Goal: Information Seeking & Learning: Learn about a topic

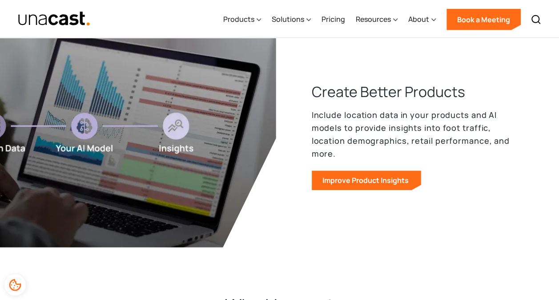
scroll to position [1400, 0]
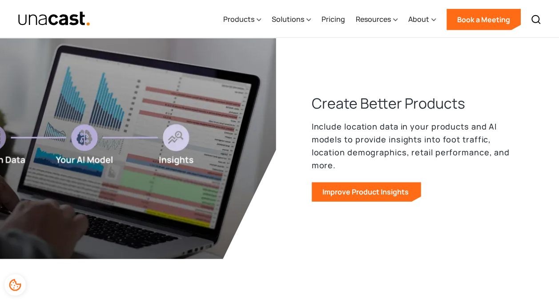
click at [344, 135] on p "Include location data in your products and AI models to provide insights into f…" at bounding box center [418, 145] width 212 height 51
drag, startPoint x: 430, startPoint y: 124, endPoint x: 489, endPoint y: 125, distance: 59.6
click at [489, 125] on p "Include location data in your products and AI models to provide insights into f…" at bounding box center [418, 145] width 212 height 51
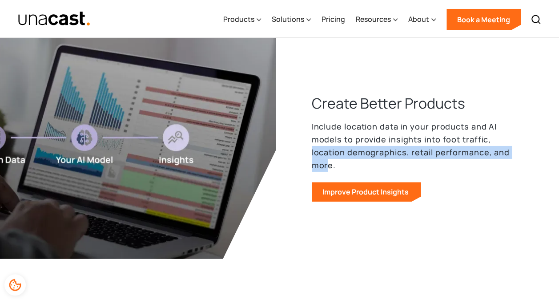
drag, startPoint x: 494, startPoint y: 136, endPoint x: 328, endPoint y: 160, distance: 167.7
click at [328, 160] on p "Include location data in your products and AI models to provide insights into f…" at bounding box center [418, 145] width 212 height 51
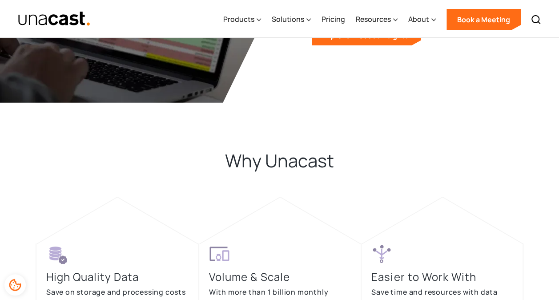
scroll to position [1651, 0]
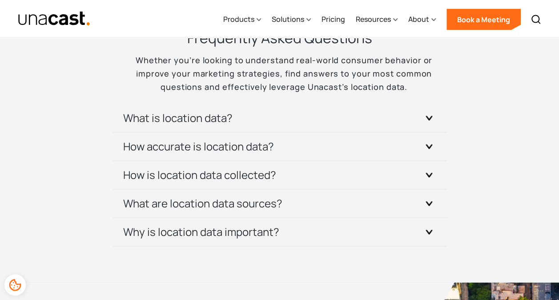
scroll to position [2597, 0]
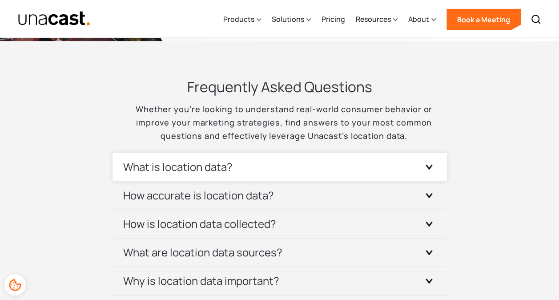
click at [253, 173] on div "What is location data?" at bounding box center [279, 167] width 313 height 28
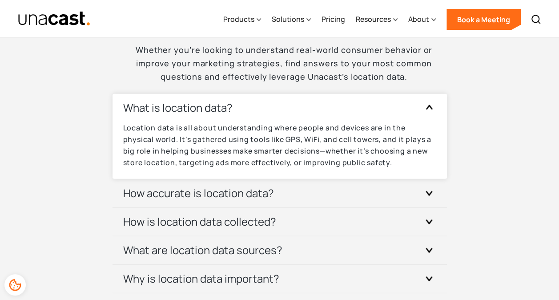
scroll to position [2667, 0]
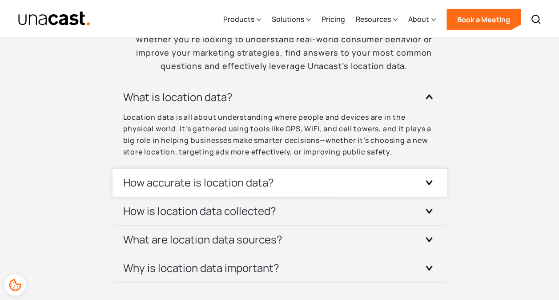
click at [259, 185] on h3 "How accurate is location data?" at bounding box center [198, 182] width 151 height 14
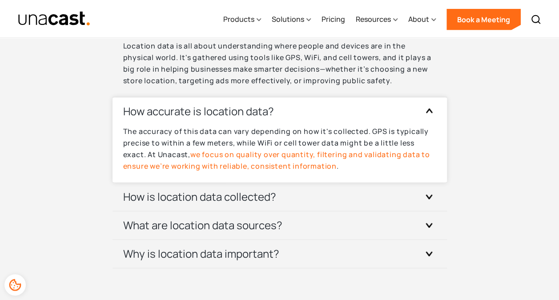
scroll to position [2740, 0]
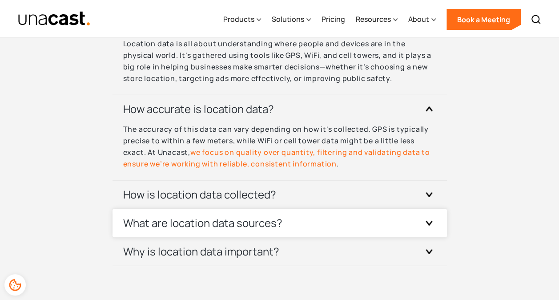
click at [260, 226] on h3 "What are location data sources?" at bounding box center [202, 223] width 159 height 14
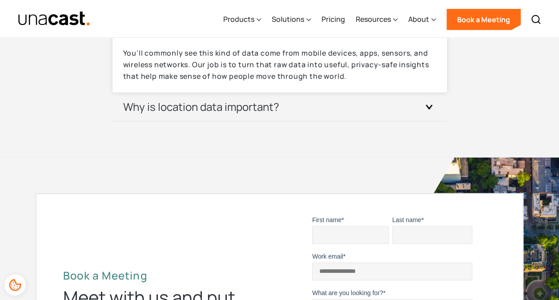
scroll to position [2932, 0]
